Goal: Check status

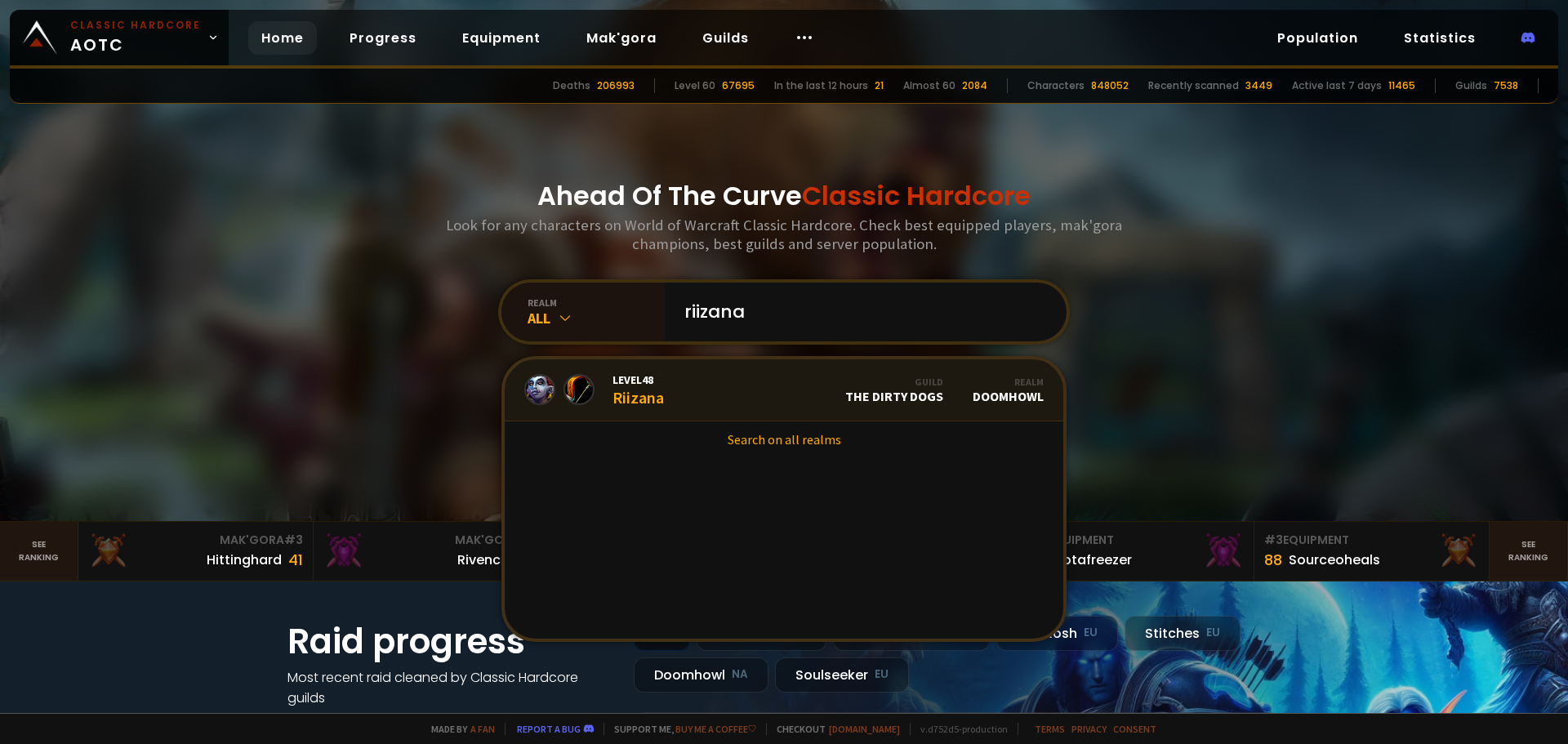
type input "riizana"
click at [695, 385] on link "Level 48 Riizana Guild The Dirty Dogs Realm Doomhowl" at bounding box center [784, 390] width 559 height 62
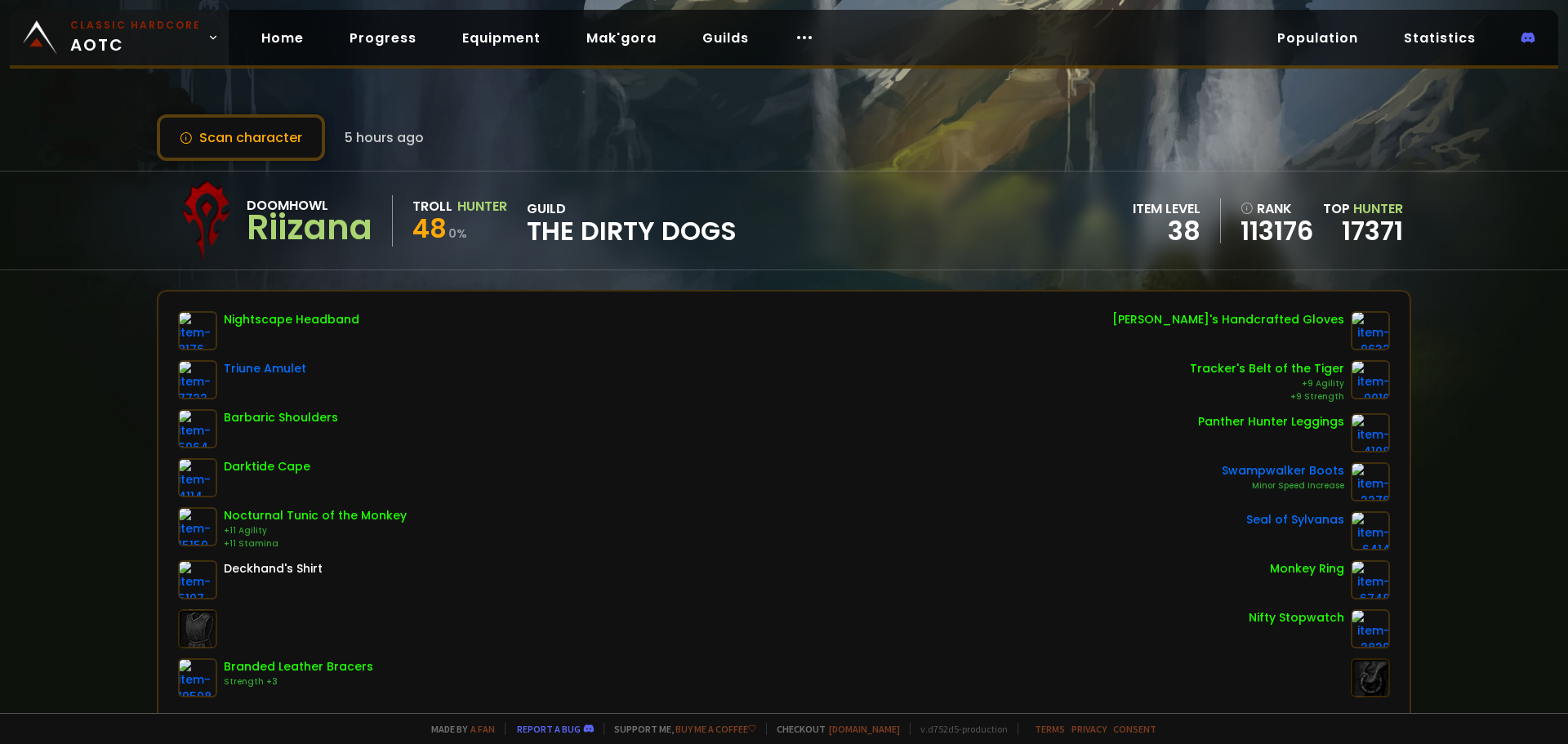
click at [148, 25] on small "Classic Hardcore" at bounding box center [136, 25] width 131 height 15
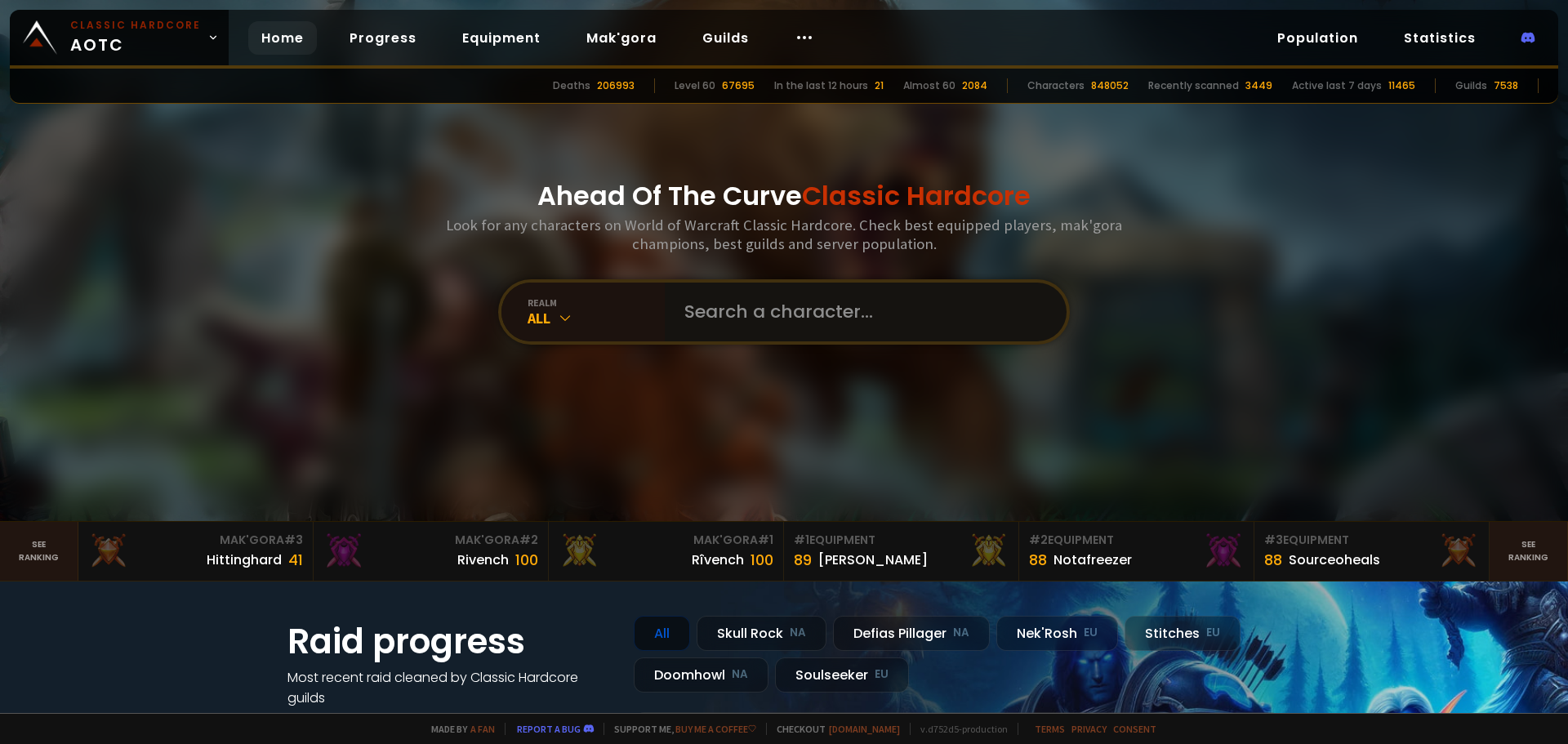
click at [903, 332] on input "text" at bounding box center [861, 311] width 373 height 59
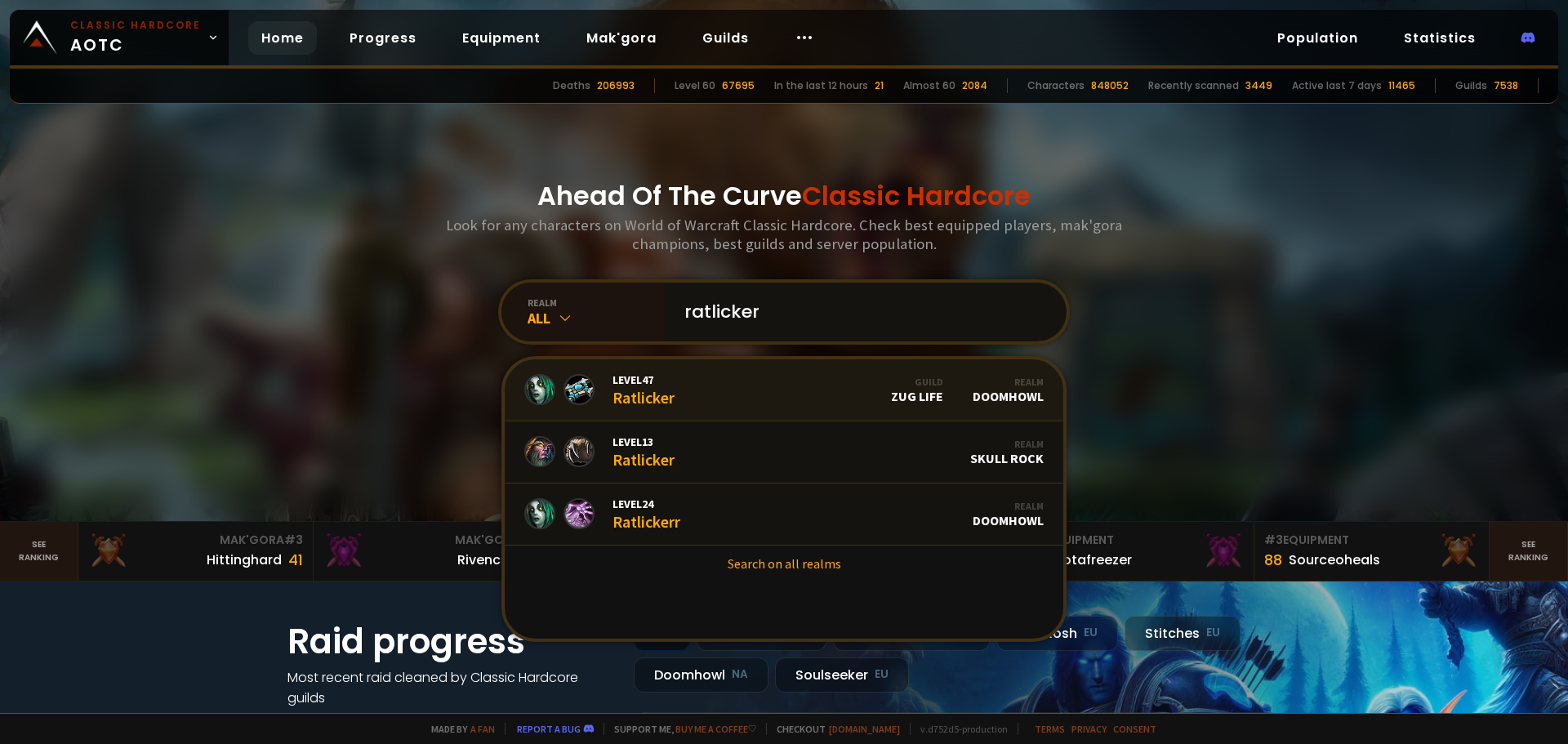
type input "ratlicker"
click at [744, 393] on link "Level 47 Ratlicker Guild Zug Life Realm Doomhowl" at bounding box center [784, 390] width 559 height 62
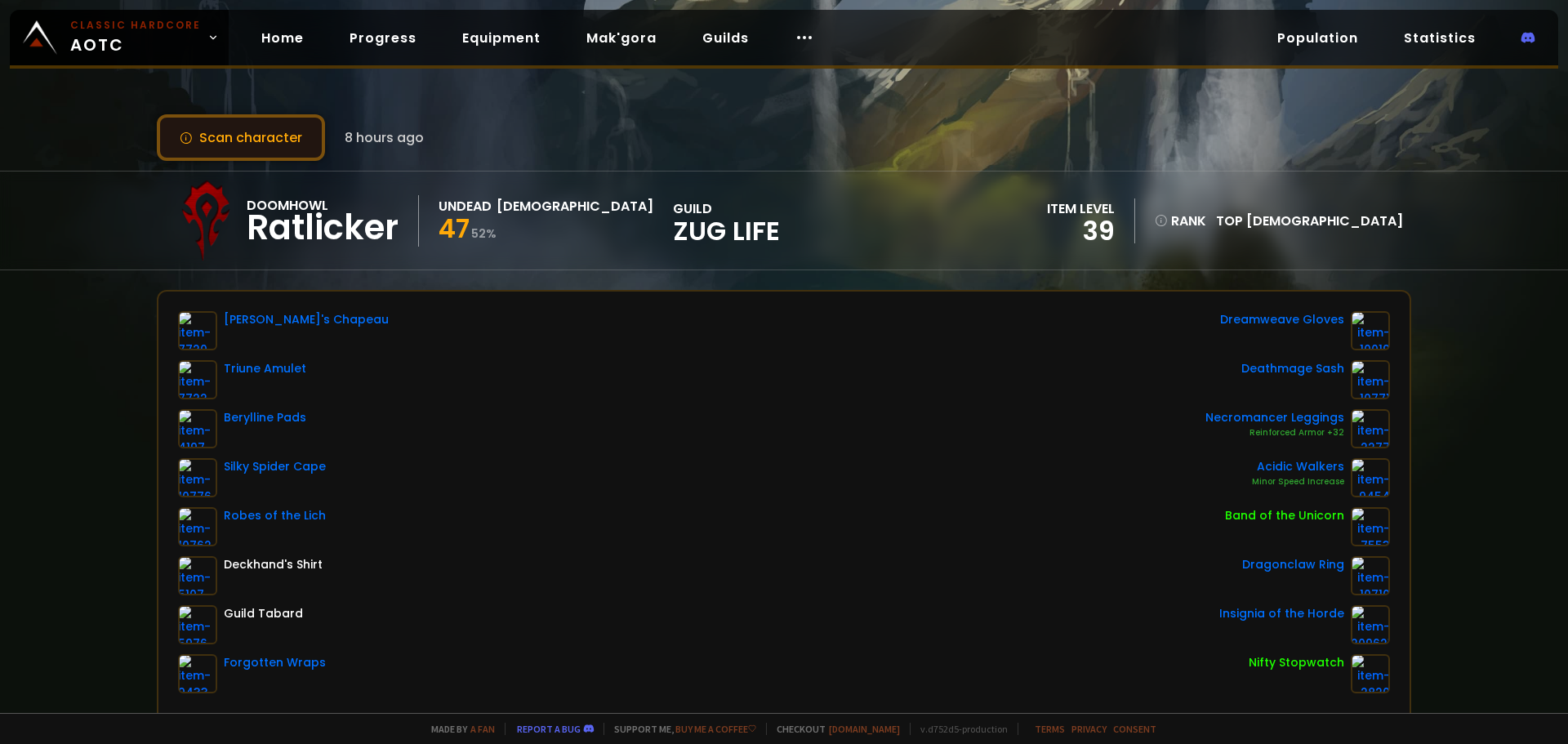
click at [271, 139] on button "Scan character" at bounding box center [241, 137] width 168 height 46
